Goal: Transaction & Acquisition: Purchase product/service

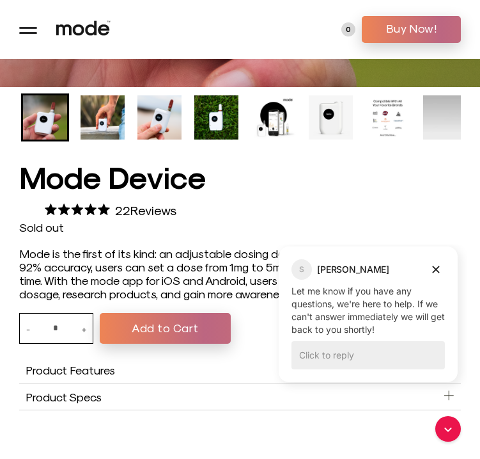
scroll to position [528, 0]
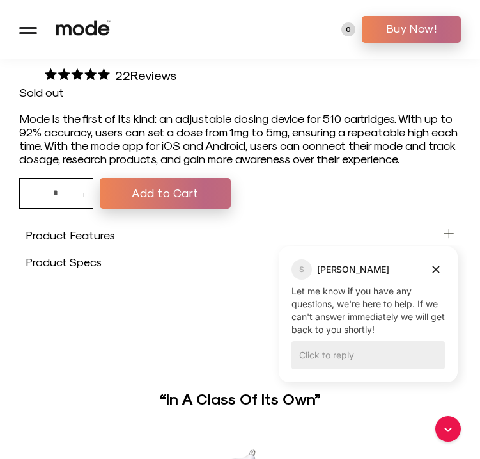
click at [311, 150] on div "Mode is the first of its kind: an adjustable dosing device for 510 cartridges. …" at bounding box center [240, 138] width 442 height 54
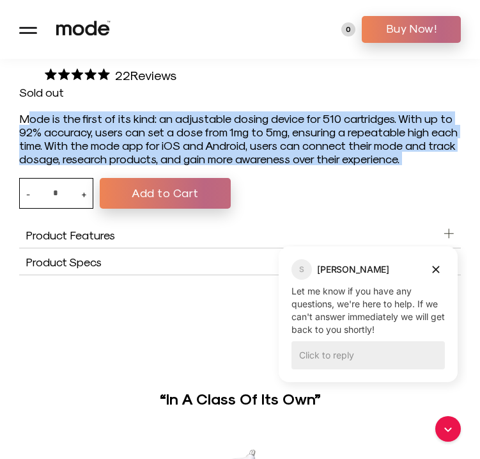
click at [311, 150] on div "Mode is the first of its kind: an adjustable dosing device for 510 cartridges. …" at bounding box center [240, 138] width 442 height 54
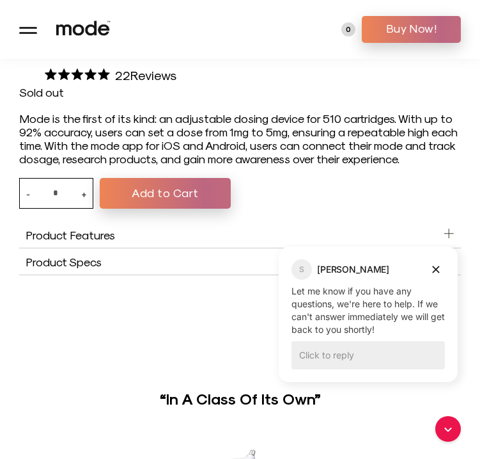
click at [317, 161] on div "Mode is the first of its kind: an adjustable dosing device for 510 cartridges. …" at bounding box center [240, 138] width 442 height 54
click at [310, 145] on div "Mode is the first of its kind: an adjustable dosing device for 510 cartridges. …" at bounding box center [240, 138] width 442 height 54
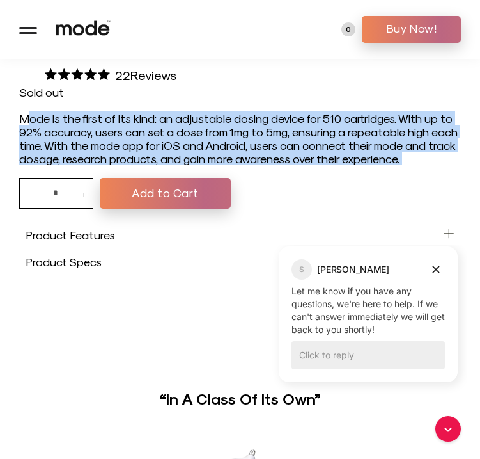
click at [310, 145] on div "Mode is the first of its kind: an adjustable dosing device for 510 cartridges. …" at bounding box center [240, 138] width 442 height 54
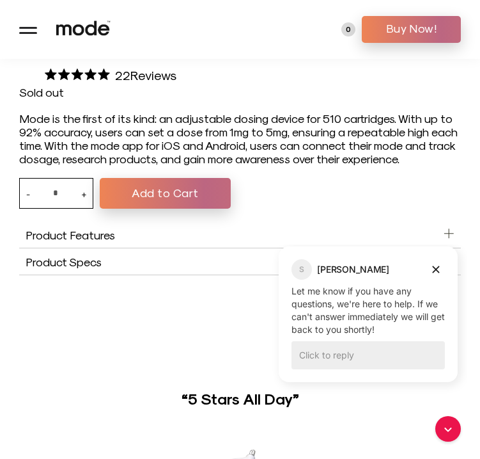
click at [310, 175] on div "Mode Device 5.0 Rated 5.0 out of 5 stars 22 Reviews Click to scroll to reviews …" at bounding box center [240, 150] width 480 height 249
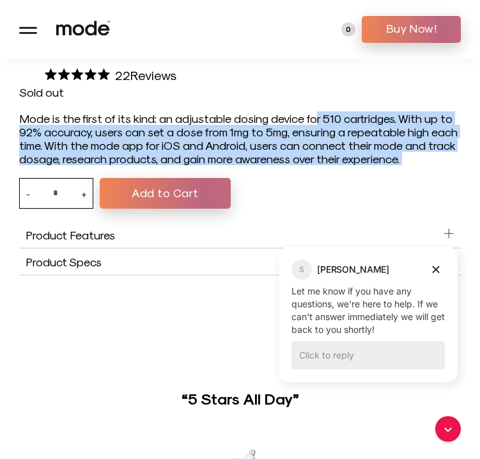
drag, startPoint x: 310, startPoint y: 120, endPoint x: 328, endPoint y: 170, distance: 52.4
click at [328, 170] on div "Mode Device 5.0 Rated 5.0 out of 5 stars 22 Reviews Click to scroll to reviews …" at bounding box center [240, 150] width 480 height 249
